Goal: Task Accomplishment & Management: Manage account settings

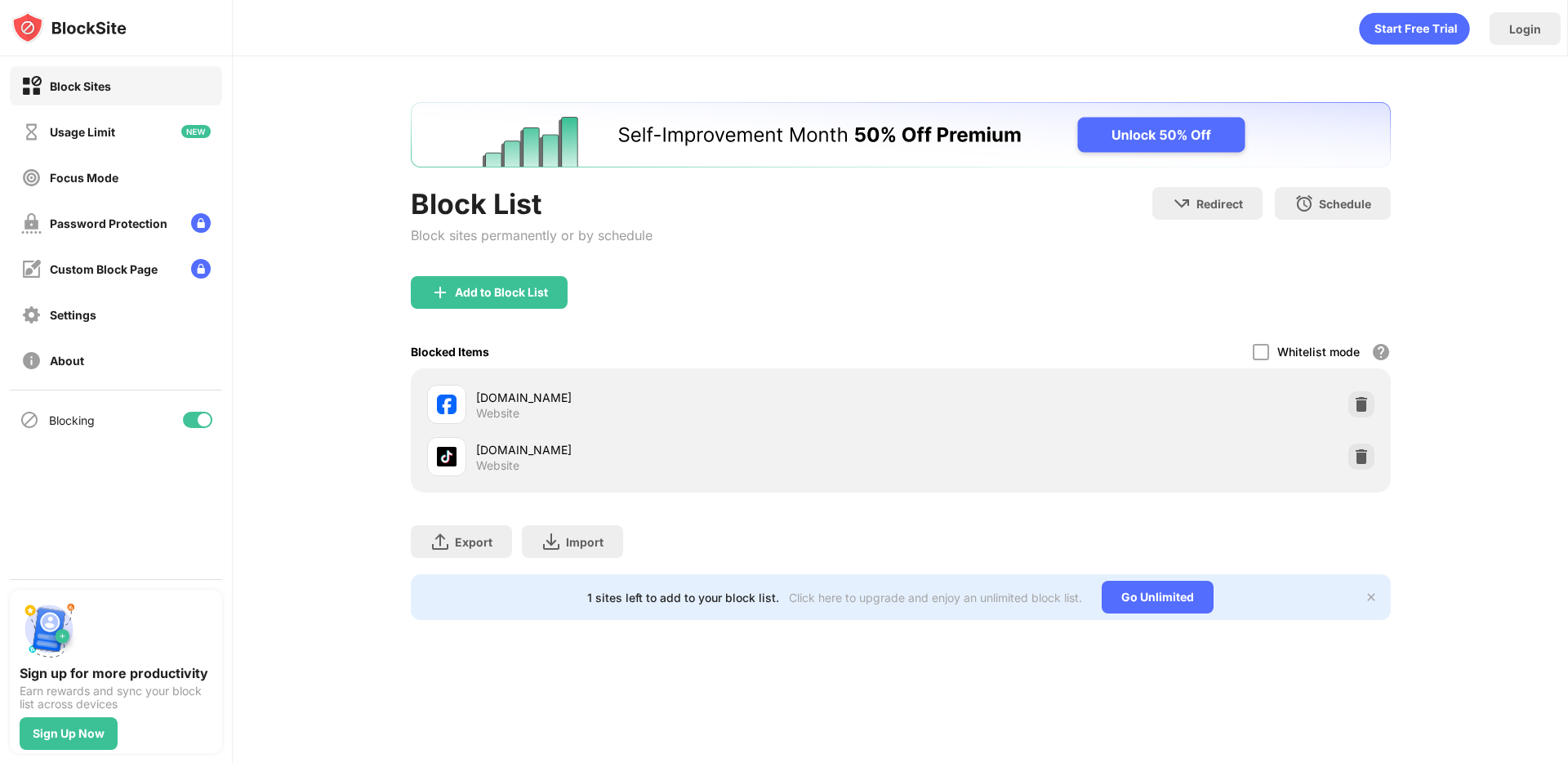
click at [200, 417] on div at bounding box center [204, 419] width 13 height 13
click at [209, 418] on div at bounding box center [197, 419] width 29 height 16
